Goal: Submit feedback/report problem: Submit feedback/report problem

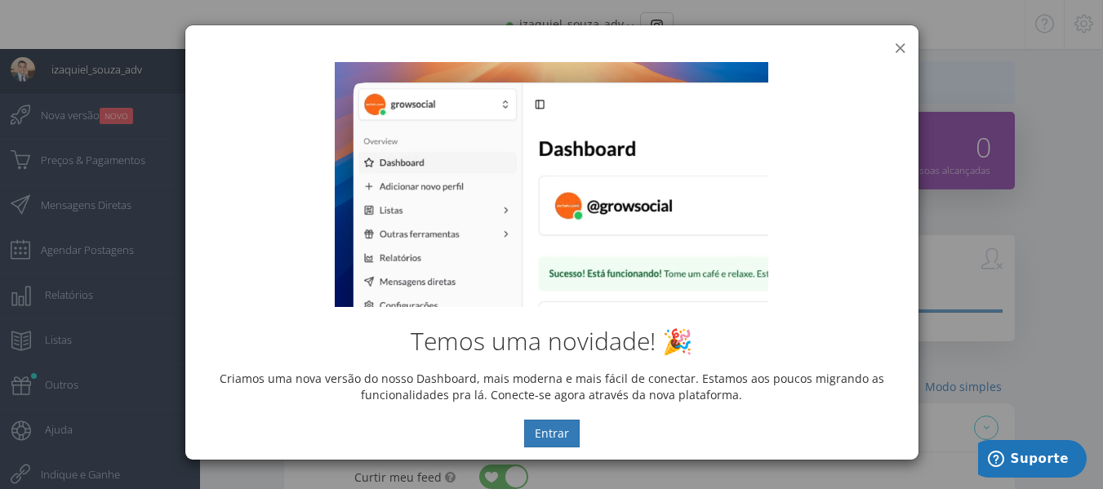
click at [897, 48] on button "×" at bounding box center [900, 48] width 12 height 22
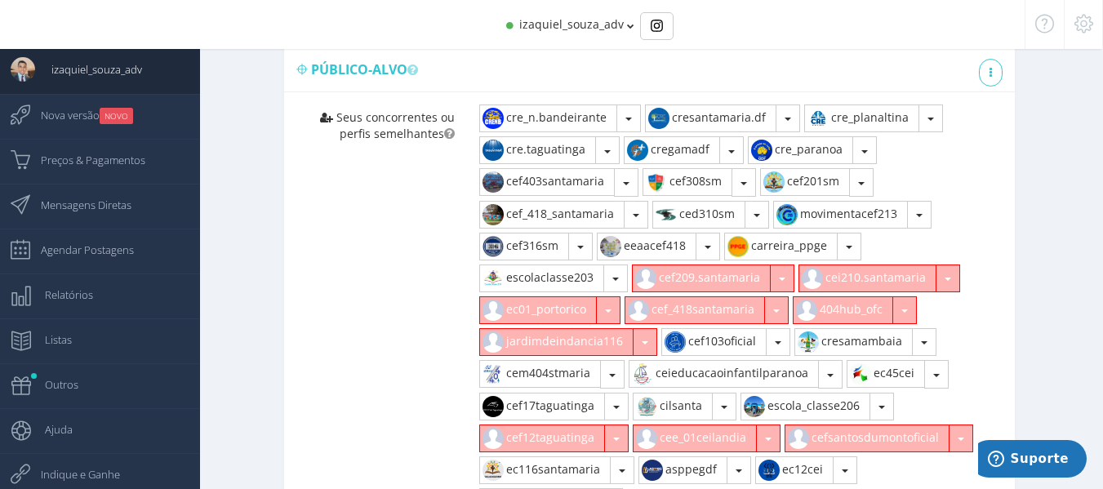
scroll to position [490, 0]
